Goal: Task Accomplishment & Management: Use online tool/utility

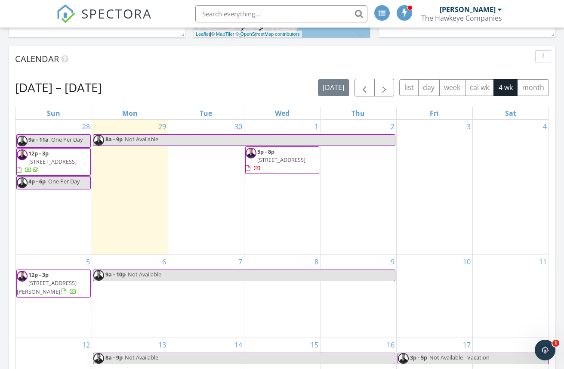
scroll to position [307, 0]
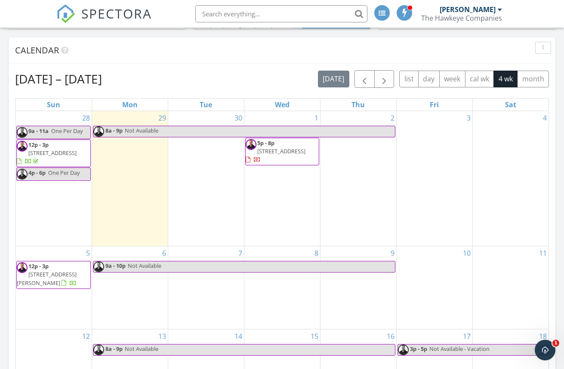
click at [277, 154] on span "13 Kingston St 13, North Andover 01845" at bounding box center [281, 151] width 48 height 8
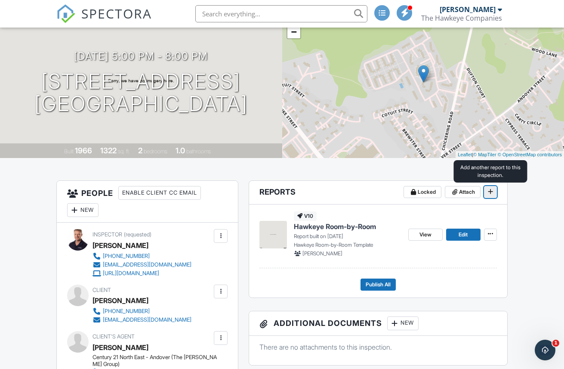
click at [491, 194] on icon at bounding box center [490, 191] width 5 height 6
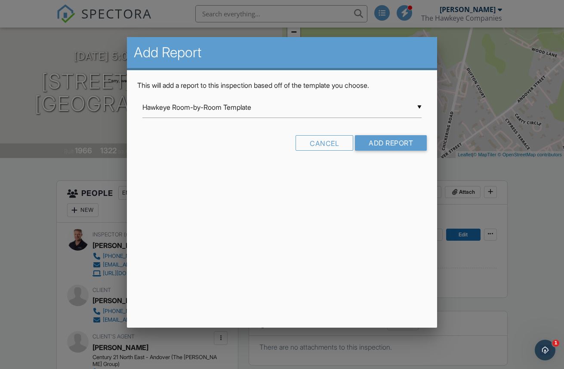
drag, startPoint x: 537, startPoint y: 213, endPoint x: 515, endPoint y: 216, distance: 22.2
click at [535, 213] on div at bounding box center [282, 187] width 564 height 461
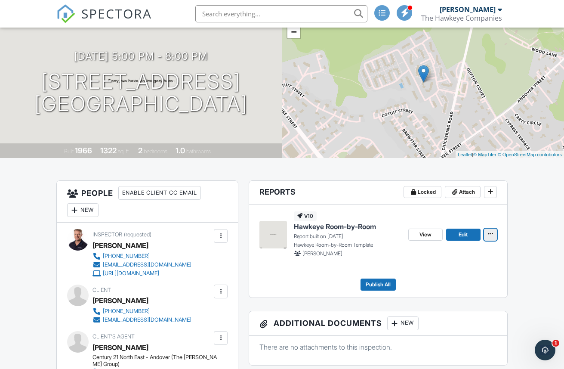
click at [492, 236] on icon at bounding box center [490, 234] width 5 height 6
click at [448, 299] on input "Delete Report" at bounding box center [448, 297] width 88 height 19
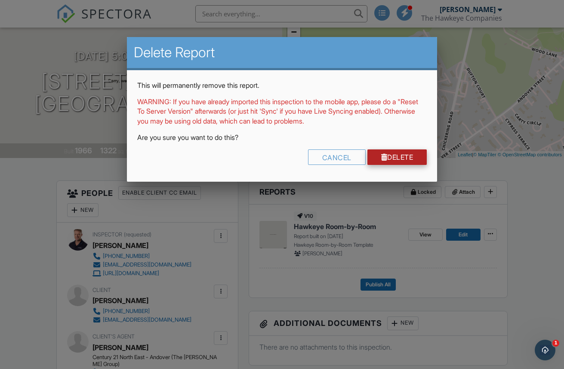
click at [397, 160] on link "Delete" at bounding box center [397, 156] width 60 height 15
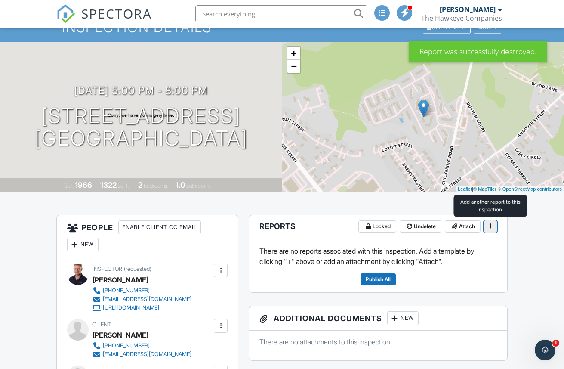
click at [493, 225] on span at bounding box center [490, 226] width 9 height 9
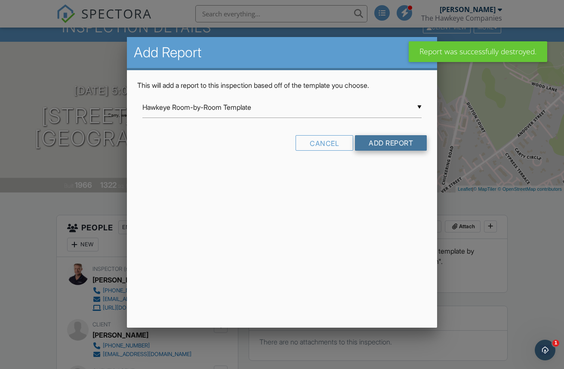
click at [387, 145] on input "Add Report" at bounding box center [391, 142] width 72 height 15
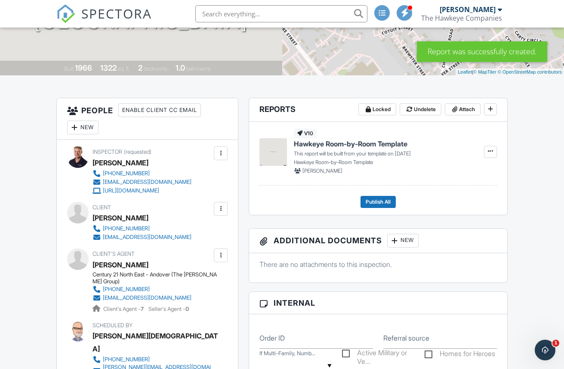
scroll to position [155, 0]
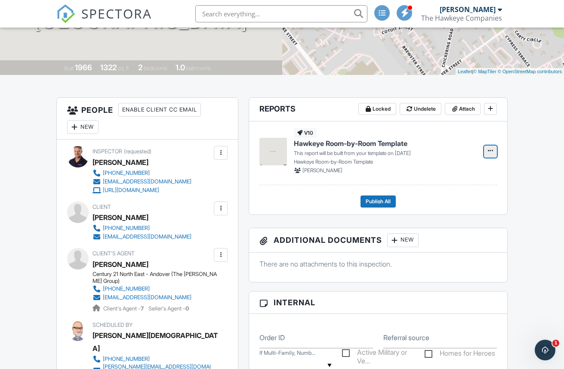
click at [489, 150] on icon at bounding box center [490, 151] width 5 height 6
click at [430, 173] on input "Build Now" at bounding box center [448, 174] width 88 height 19
click at [333, 144] on span "Hawkeye Room-by-Room Template" at bounding box center [348, 143] width 108 height 9
